Goal: Task Accomplishment & Management: Manage account settings

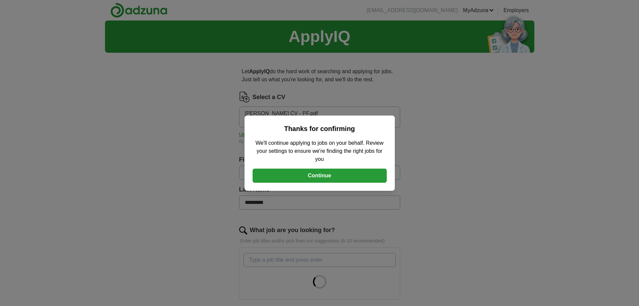
click at [331, 172] on button "Continue" at bounding box center [320, 175] width 134 height 14
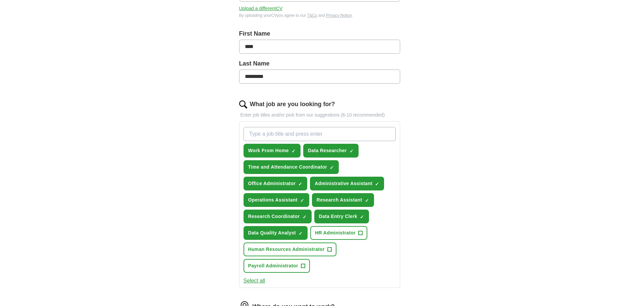
scroll to position [168, 0]
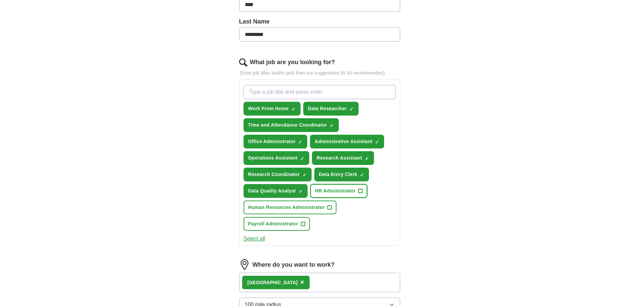
click at [360, 191] on span "+" at bounding box center [361, 190] width 4 height 5
click at [331, 208] on span "+" at bounding box center [329, 207] width 4 height 5
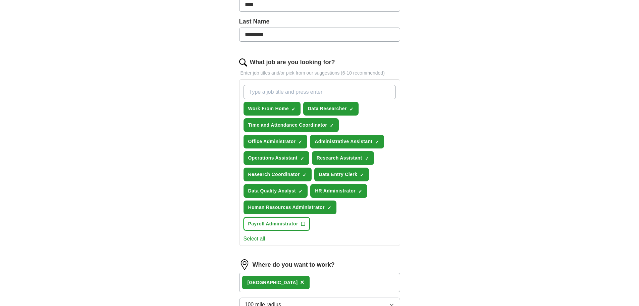
click at [306, 222] on button "Payroll Administrator +" at bounding box center [277, 224] width 66 height 14
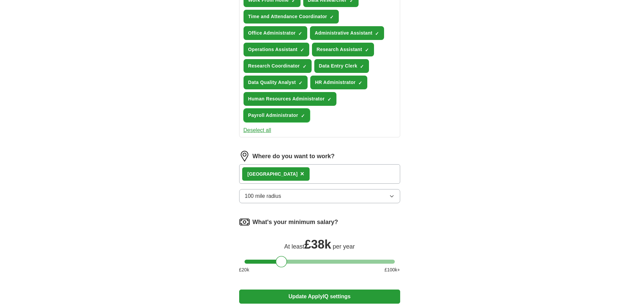
scroll to position [302, 0]
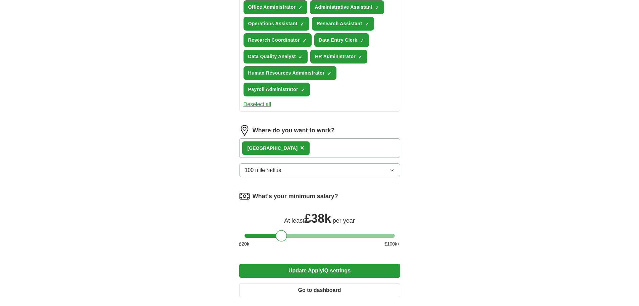
click at [332, 169] on button "100 mile radius" at bounding box center [319, 170] width 161 height 14
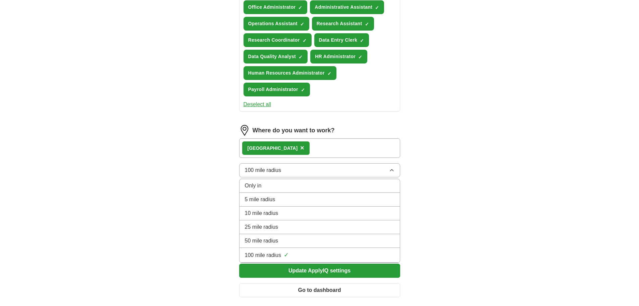
click at [330, 172] on button "100 mile radius" at bounding box center [319, 170] width 161 height 14
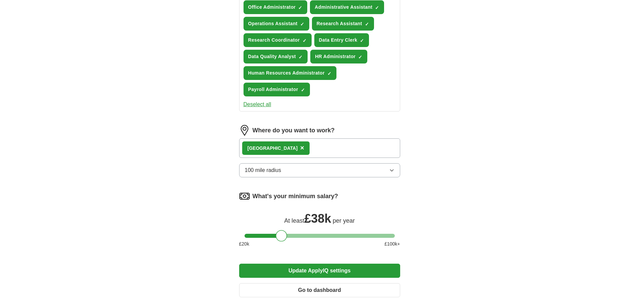
click at [363, 267] on button "Update ApplyIQ settings" at bounding box center [319, 270] width 161 height 14
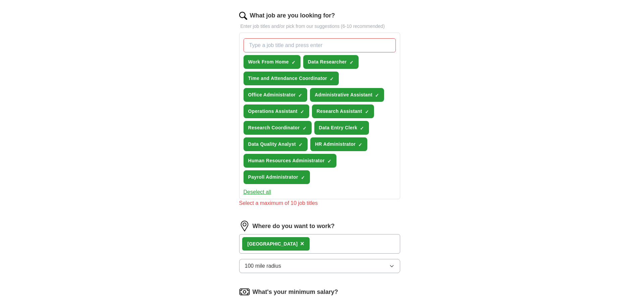
scroll to position [201, 0]
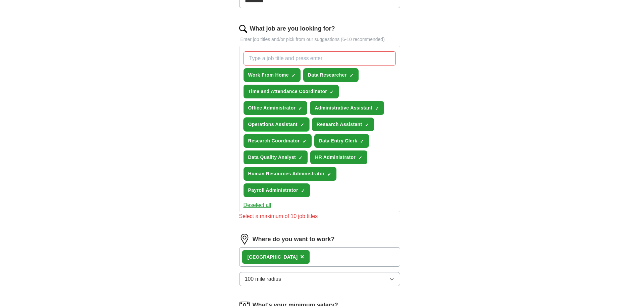
click at [0, 0] on span "×" at bounding box center [0, 0] width 0 height 0
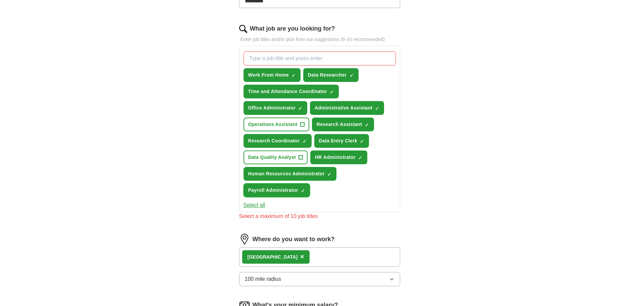
click at [305, 189] on button "Payroll Administrator ✓ ×" at bounding box center [277, 190] width 66 height 14
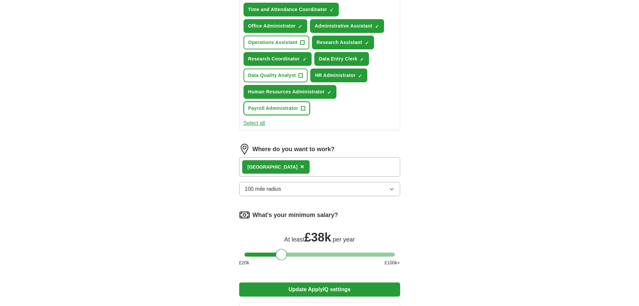
scroll to position [380, 0]
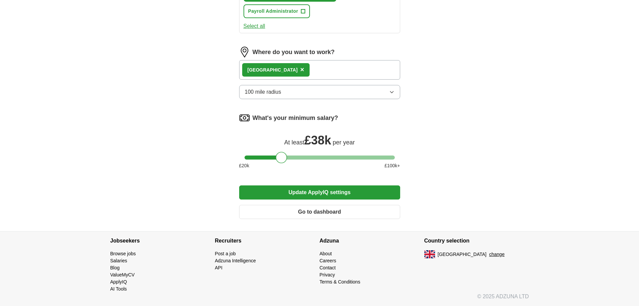
click at [351, 196] on button "Update ApplyIQ settings" at bounding box center [319, 192] width 161 height 14
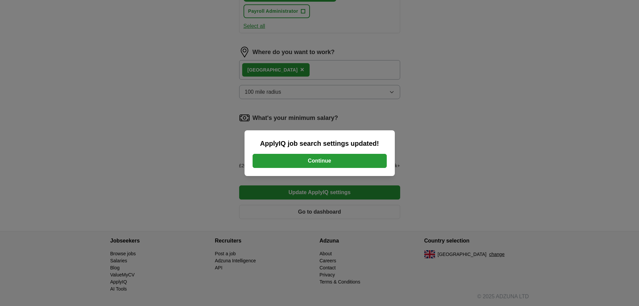
click at [371, 160] on button "Continue" at bounding box center [320, 161] width 134 height 14
